Goal: Information Seeking & Learning: Learn about a topic

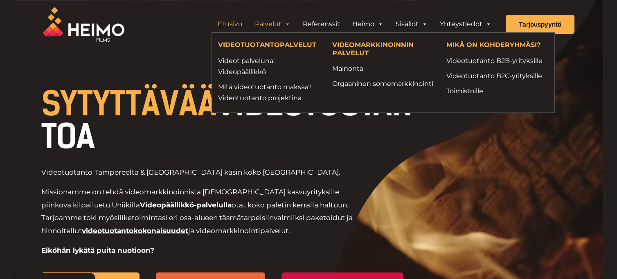
click at [272, 26] on link "Palvelut" at bounding box center [273, 24] width 48 height 16
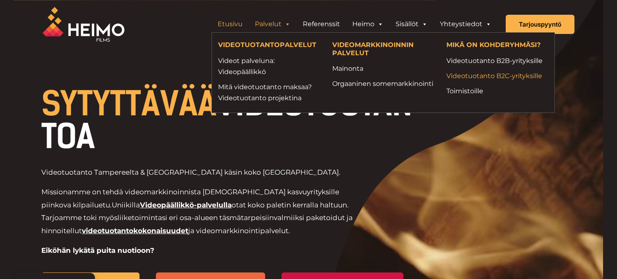
click at [461, 74] on link "Videotuotanto B2C-yrityksille" at bounding box center [497, 75] width 102 height 11
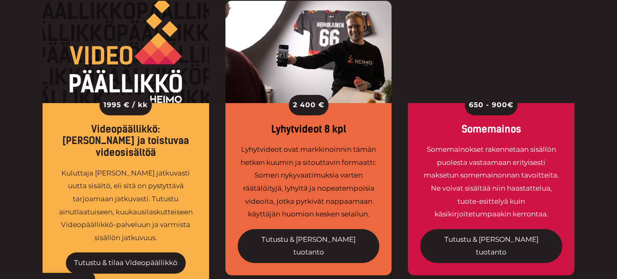
scroll to position [654, 0]
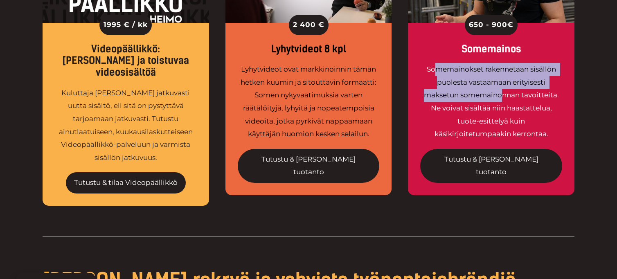
drag, startPoint x: 435, startPoint y: 63, endPoint x: 504, endPoint y: 98, distance: 77.0
click at [504, 98] on div "Somemainokset rakennetaan sisällön puolesta vastaamaan erityisesti maksetun som…" at bounding box center [491, 101] width 142 height 77
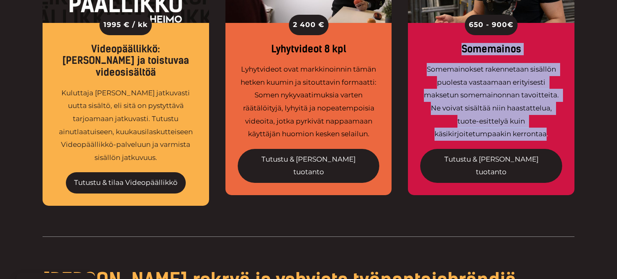
drag, startPoint x: 546, startPoint y: 128, endPoint x: 427, endPoint y: 47, distance: 144.6
click at [427, 47] on div "650 - 900 € Somemainos Somemainokset rakennetaan sisällön puolesta vastaamaan e…" at bounding box center [491, 109] width 166 height 172
click at [449, 77] on div "Somemainokset rakennetaan sisällön puolesta vastaamaan erityisesti maksetun som…" at bounding box center [491, 101] width 142 height 77
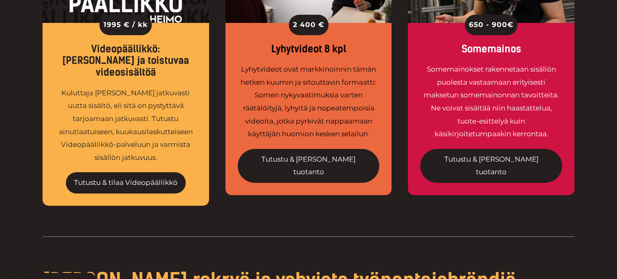
click at [459, 81] on div "Somemainokset rakennetaan sisällön puolesta vastaamaan erityisesti maksetun som…" at bounding box center [491, 101] width 142 height 77
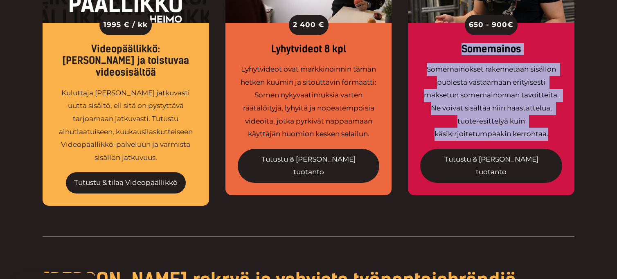
drag, startPoint x: 461, startPoint y: 43, endPoint x: 549, endPoint y: 134, distance: 126.1
click at [549, 134] on div "650 - 900 € Somemainos Somemainokset rakennetaan sisällön puolesta vastaamaan e…" at bounding box center [491, 109] width 166 height 172
click at [548, 133] on div "Somemainokset rakennetaan sisällön puolesta vastaamaan erityisesti maksetun som…" at bounding box center [491, 101] width 142 height 77
drag, startPoint x: 549, startPoint y: 136, endPoint x: 457, endPoint y: 69, distance: 113.6
click at [457, 69] on div "Somemainokset rakennetaan sisällön puolesta vastaamaan erityisesti maksetun som…" at bounding box center [491, 101] width 142 height 77
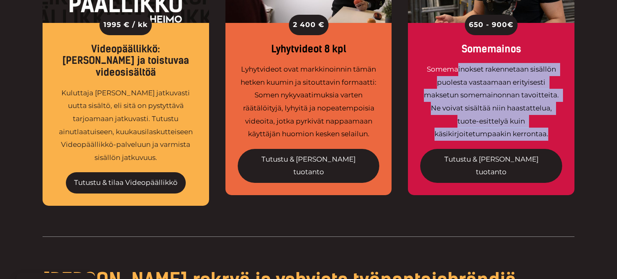
click at [457, 69] on div "Somemainokset rakennetaan sisällön puolesta vastaamaan erityisesti maksetun som…" at bounding box center [491, 101] width 142 height 77
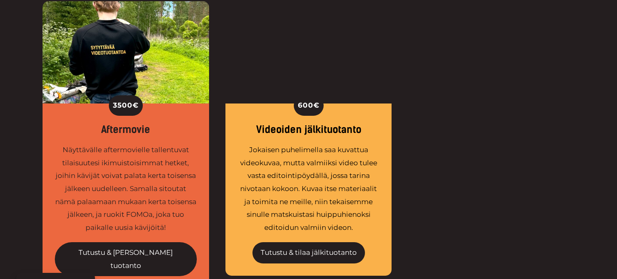
scroll to position [1595, 0]
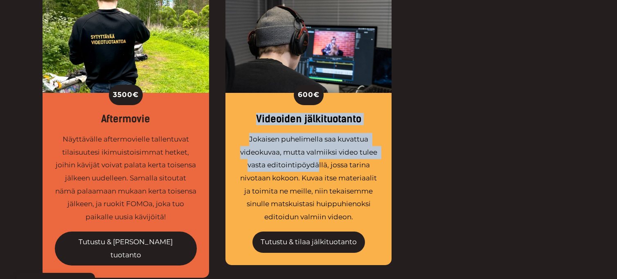
drag, startPoint x: 246, startPoint y: 58, endPoint x: 317, endPoint y: 112, distance: 89.9
click at [317, 112] on div "600 € Videoiden jälkituotanto Jokaisen puhelimella saa kuvattua videokuvaa, mut…" at bounding box center [308, 179] width 166 height 172
click at [317, 133] on div "Jokaisen puhelimella saa kuvattua videokuvaa, mutta valmiiksi video tulee vasta…" at bounding box center [309, 178] width 142 height 90
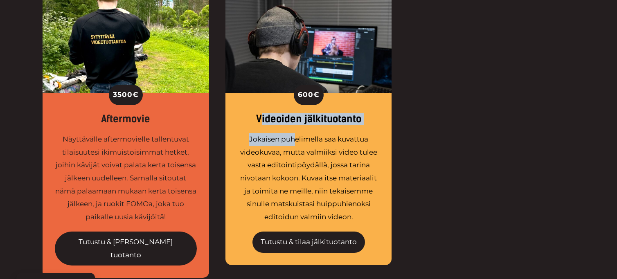
drag, startPoint x: 261, startPoint y: 67, endPoint x: 299, endPoint y: 98, distance: 49.1
click at [299, 98] on div "600 € Videoiden jälkituotanto Jokaisen puhelimella saa kuvattua videokuvaa, mut…" at bounding box center [308, 179] width 166 height 172
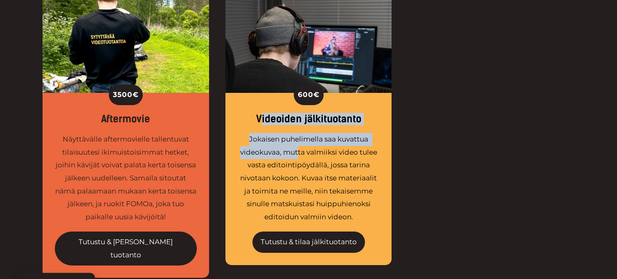
click at [299, 133] on div "Jokaisen puhelimella saa kuvattua videokuvaa, mutta valmiiksi video tulee vasta…" at bounding box center [309, 178] width 142 height 90
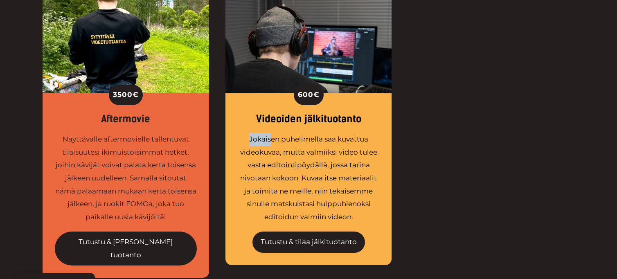
drag, startPoint x: 248, startPoint y: 87, endPoint x: 274, endPoint y: 98, distance: 28.4
click at [273, 133] on div "Jokaisen puhelimella saa kuvattua videokuvaa, mutta valmiiksi video tulee vasta…" at bounding box center [309, 178] width 142 height 90
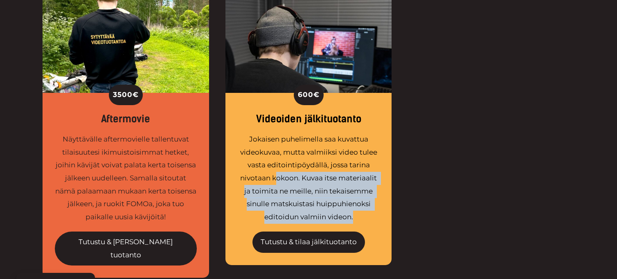
drag, startPoint x: 352, startPoint y: 171, endPoint x: 267, endPoint y: 124, distance: 97.2
click at [269, 133] on div "Jokaisen puhelimella saa kuvattua videokuvaa, mutta valmiiksi video tulee vasta…" at bounding box center [309, 178] width 142 height 90
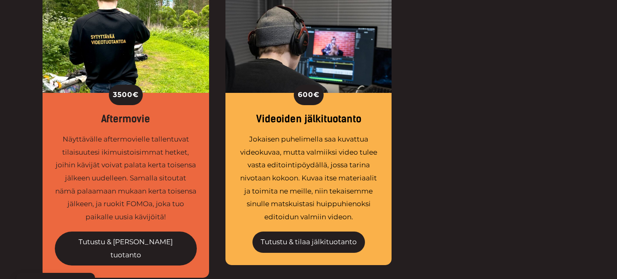
click at [266, 133] on div "Jokaisen puhelimella saa kuvattua videokuvaa, mutta valmiiksi video tulee vasta…" at bounding box center [309, 178] width 142 height 90
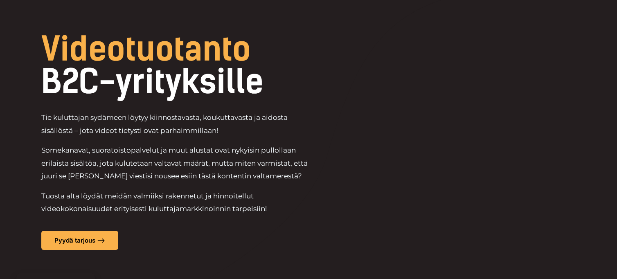
scroll to position [0, 0]
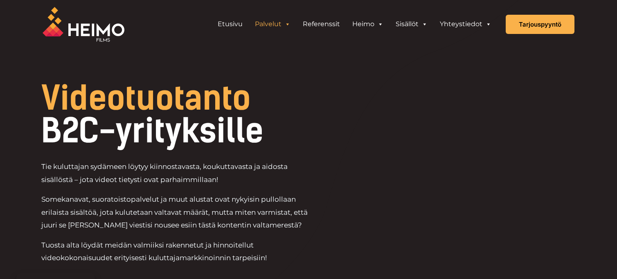
click at [280, 28] on link "Palvelut" at bounding box center [273, 24] width 48 height 16
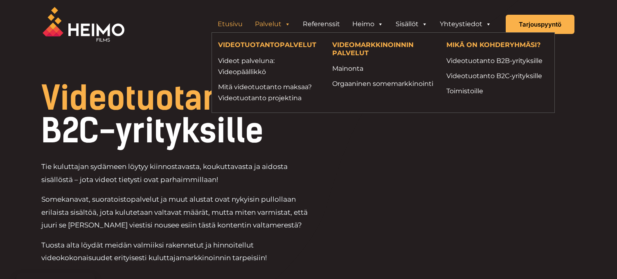
click at [241, 26] on link "Etusivu" at bounding box center [229, 24] width 37 height 16
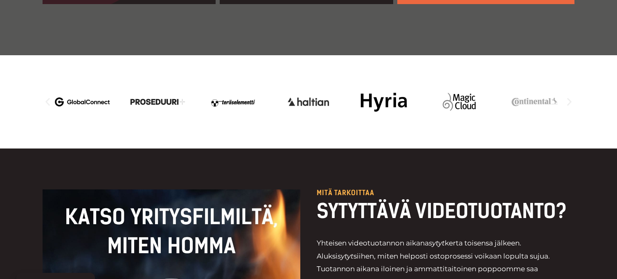
scroll to position [818, 0]
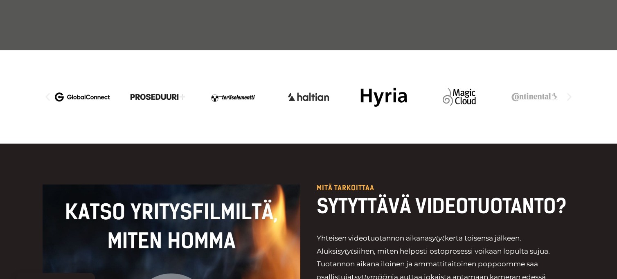
click at [45, 92] on icon "Edellinen dia" at bounding box center [48, 97] width 10 height 10
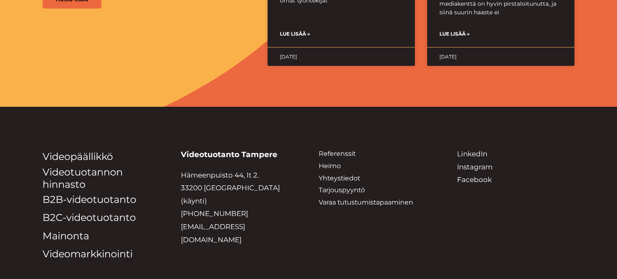
scroll to position [2091, 0]
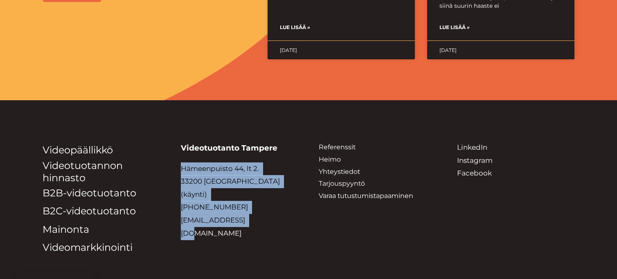
drag, startPoint x: 178, startPoint y: 119, endPoint x: 258, endPoint y: 184, distance: 102.9
click at [258, 184] on div "Videopäällikkö Videotuotannon hinnasto B2B-videotuotanto B2C-videotuotanto Main…" at bounding box center [309, 199] width 532 height 116
click at [258, 183] on div "Videopäällikkö Videotuotannon hinnasto B2B-videotuotanto B2C-videotuotanto Main…" at bounding box center [309, 199] width 532 height 116
drag, startPoint x: 249, startPoint y: 166, endPoint x: 175, endPoint y: 112, distance: 91.6
click at [175, 141] on div "Videopäällikkö Videotuotannon hinnasto B2B-videotuotanto B2C-videotuotanto Main…" at bounding box center [309, 199] width 532 height 116
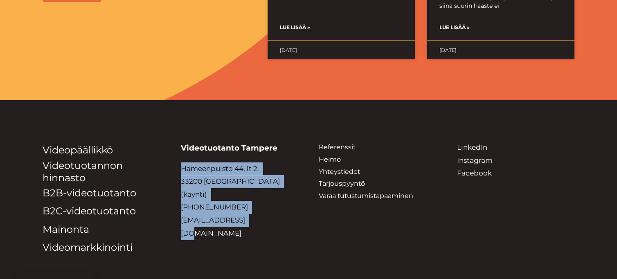
click at [175, 141] on div "Videopäällikkö Videotuotannon hinnasto B2B-videotuotanto B2C-videotuotanto Main…" at bounding box center [309, 199] width 532 height 116
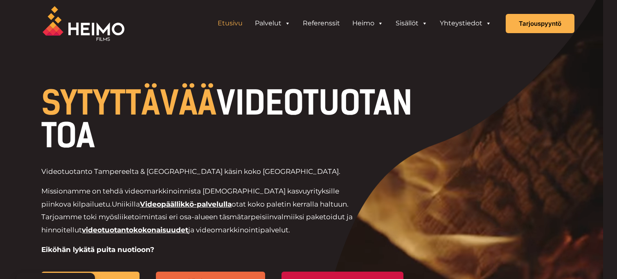
scroll to position [0, 0]
